Goal: Task Accomplishment & Management: Manage account settings

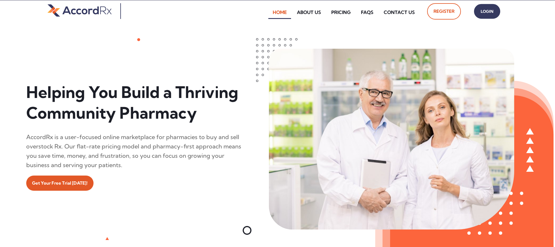
click at [266, 14] on span "Login" at bounding box center [487, 11] width 15 height 8
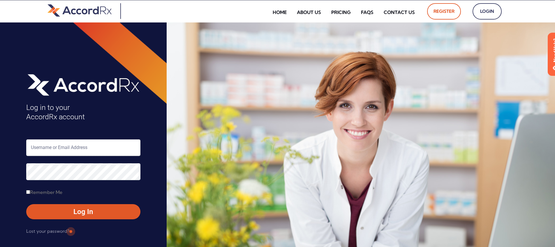
click at [50, 146] on input "text" at bounding box center [83, 147] width 114 height 17
type input "ARX-[PERSON_NAME]"
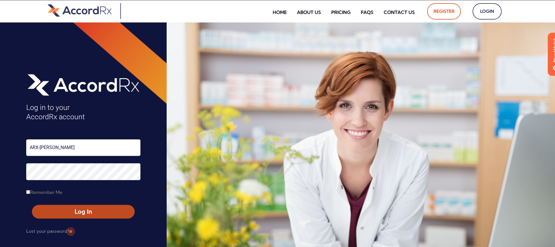
click at [70, 209] on span "Log In" at bounding box center [83, 211] width 92 height 8
